Goal: Task Accomplishment & Management: Manage account settings

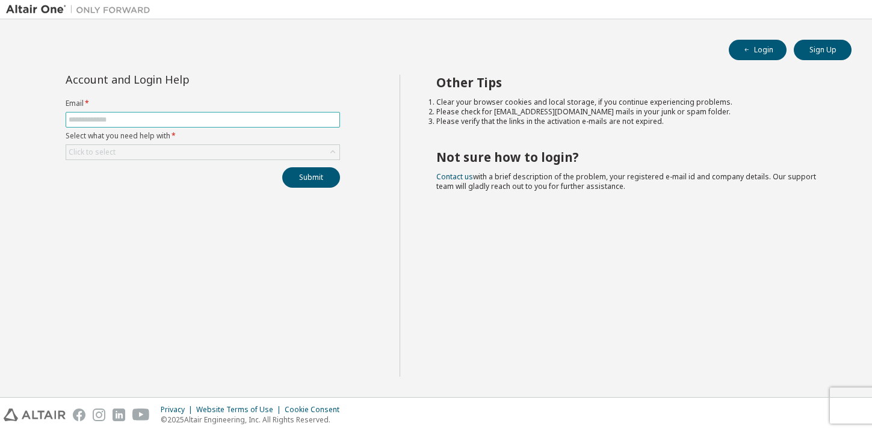
click at [101, 126] on span at bounding box center [203, 120] width 275 height 16
click at [104, 119] on input "text" at bounding box center [203, 120] width 269 height 10
type input "**********"
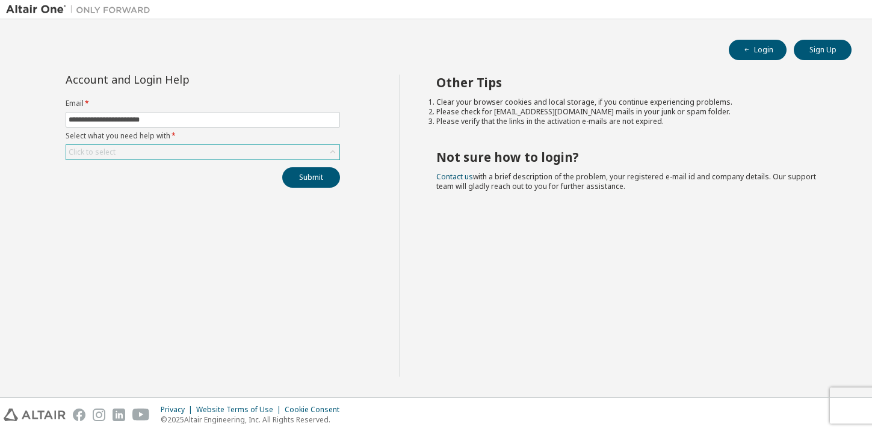
click at [292, 153] on div "Click to select" at bounding box center [202, 152] width 273 height 14
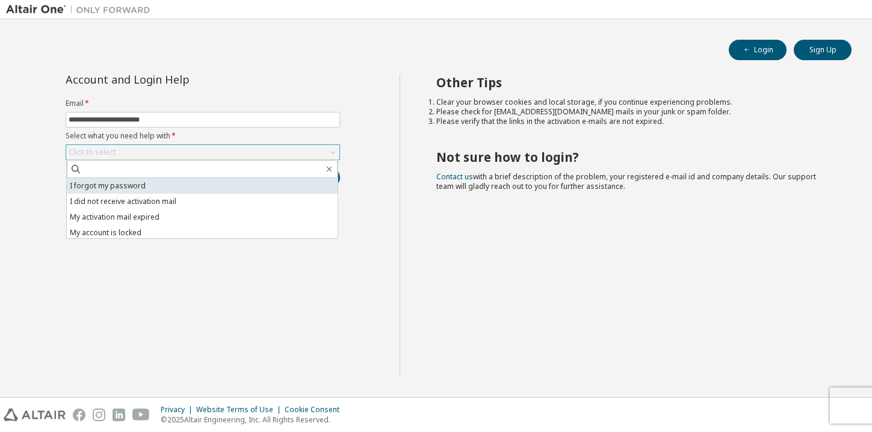
click at [282, 187] on li "I forgot my password" at bounding box center [202, 186] width 271 height 16
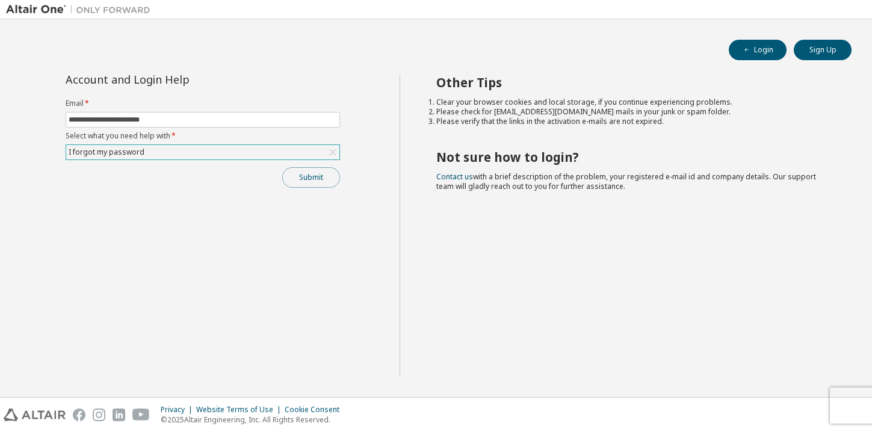
click at [320, 178] on button "Submit" at bounding box center [311, 177] width 58 height 20
click at [726, 417] on div "Bad Request" at bounding box center [773, 409] width 176 height 26
click at [329, 150] on icon at bounding box center [333, 152] width 12 height 12
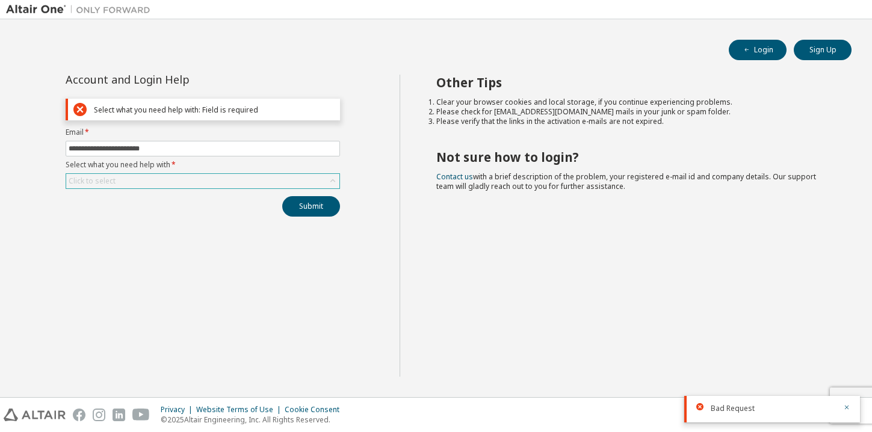
click at [242, 179] on div "Click to select" at bounding box center [202, 181] width 273 height 14
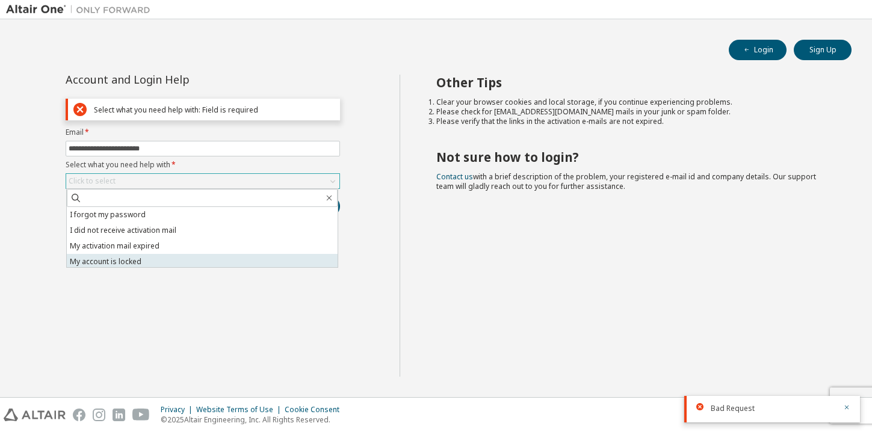
click at [229, 260] on li "My account is locked" at bounding box center [202, 262] width 271 height 16
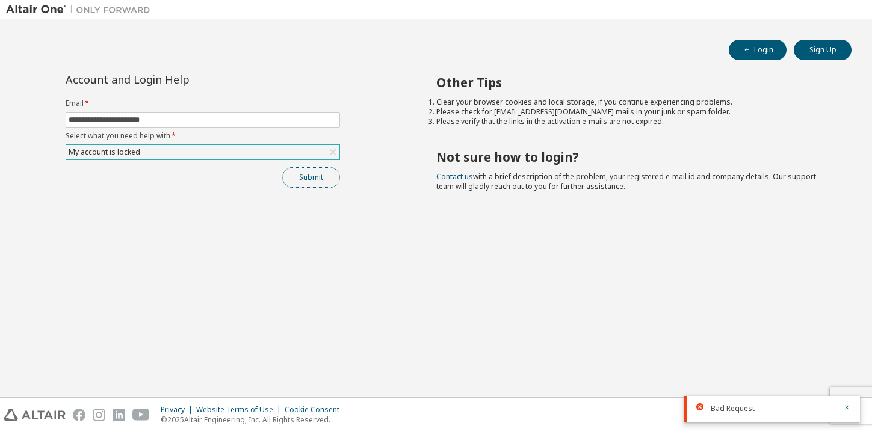
click at [306, 181] on button "Submit" at bounding box center [311, 177] width 58 height 20
click at [723, 371] on span "Bad Request" at bounding box center [733, 373] width 44 height 10
click at [849, 369] on icon "button" at bounding box center [846, 371] width 7 height 7
click at [847, 409] on icon "button" at bounding box center [846, 407] width 7 height 7
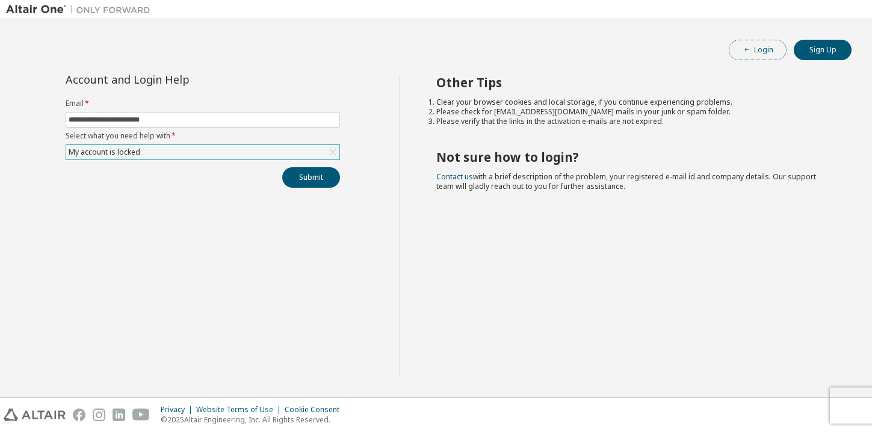
click at [763, 53] on button "Login" at bounding box center [758, 50] width 58 height 20
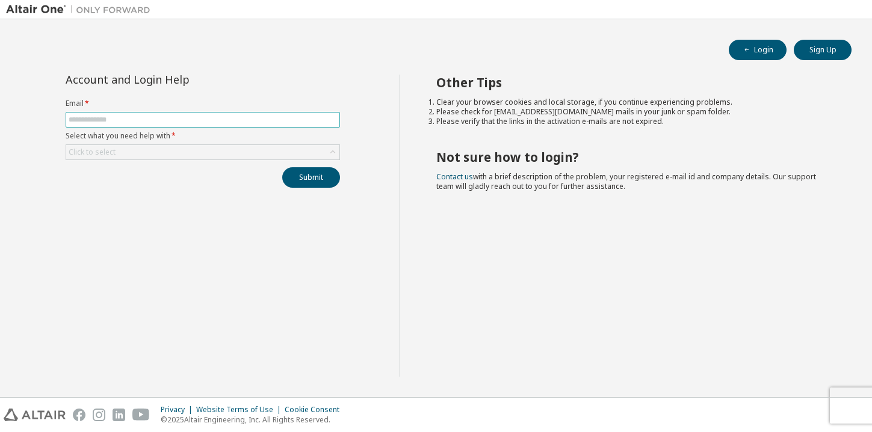
click at [232, 114] on span at bounding box center [203, 120] width 275 height 16
click at [230, 123] on input "text" at bounding box center [203, 120] width 269 height 10
type input "**********"
click at [742, 56] on button "Login" at bounding box center [758, 50] width 58 height 20
click at [204, 120] on input "text" at bounding box center [203, 120] width 269 height 10
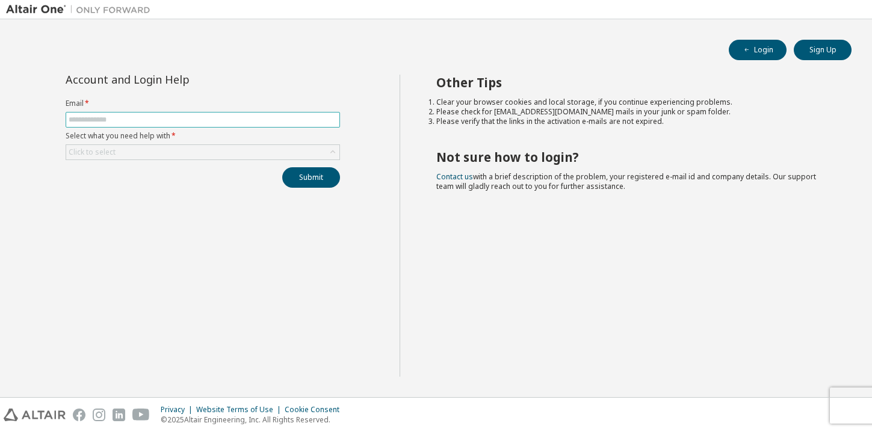
type input "**********"
click at [308, 176] on button "Submit" at bounding box center [311, 177] width 58 height 20
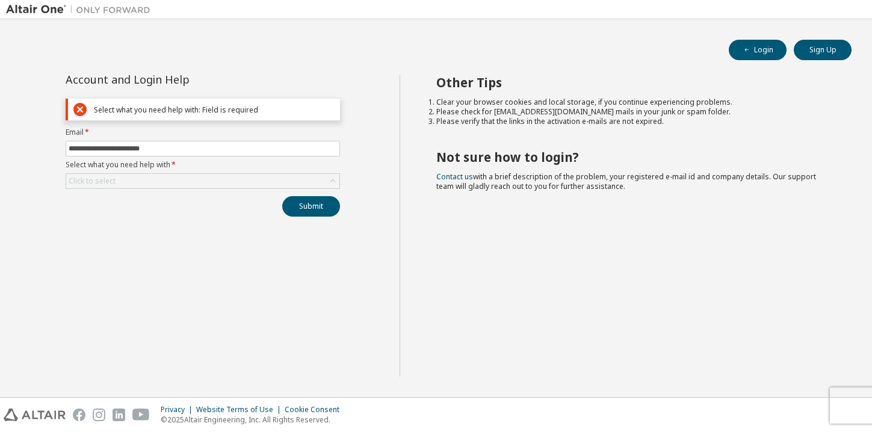
click at [307, 67] on div "**********" at bounding box center [436, 208] width 860 height 366
